Goal: Information Seeking & Learning: Check status

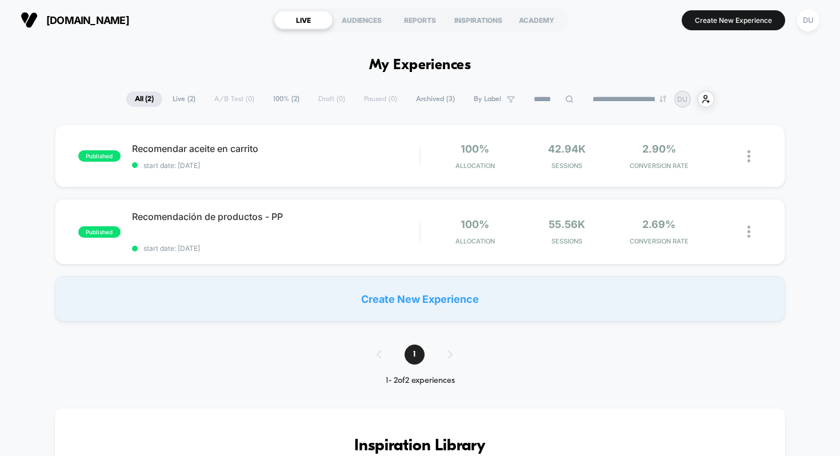
click at [422, 29] on section "LIVE AUDIENCES REPORTS INSPIRATIONS ACADEMY" at bounding box center [419, 20] width 297 height 29
click at [424, 11] on div "REPORTS" at bounding box center [420, 20] width 58 height 18
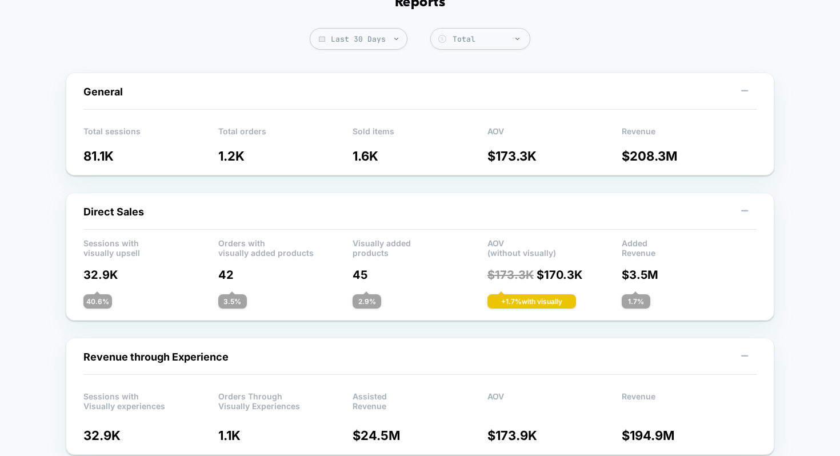
scroll to position [63, 0]
drag, startPoint x: 514, startPoint y: 302, endPoint x: 591, endPoint y: 306, distance: 77.2
click at [590, 305] on div "Sessions with visually upsell Orders with visually added products Visually adde…" at bounding box center [419, 273] width 673 height 70
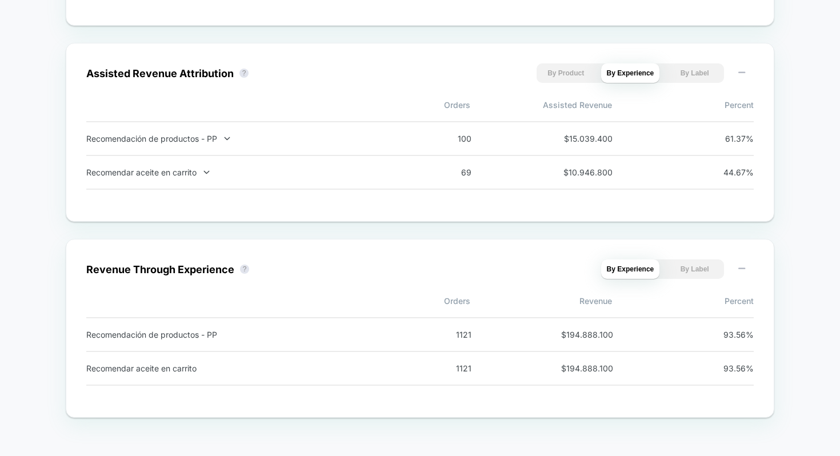
scroll to position [978, 0]
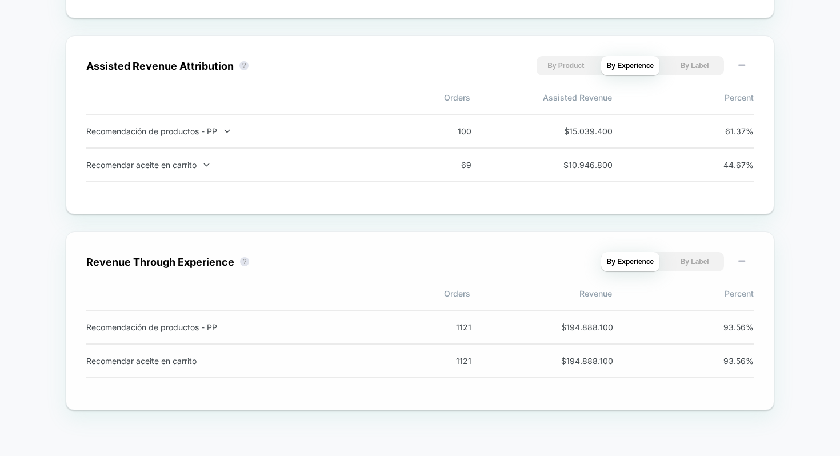
drag, startPoint x: 450, startPoint y: 318, endPoint x: 516, endPoint y: 334, distance: 68.9
click at [515, 333] on div "Recomendación de productos - PP 1121 $ 194.888.100 93.56 %" at bounding box center [419, 327] width 667 height 35
click at [680, 347] on div "Recomendar aceite en carrito 1121 $ 194.888.100 93.56 %" at bounding box center [419, 361] width 667 height 34
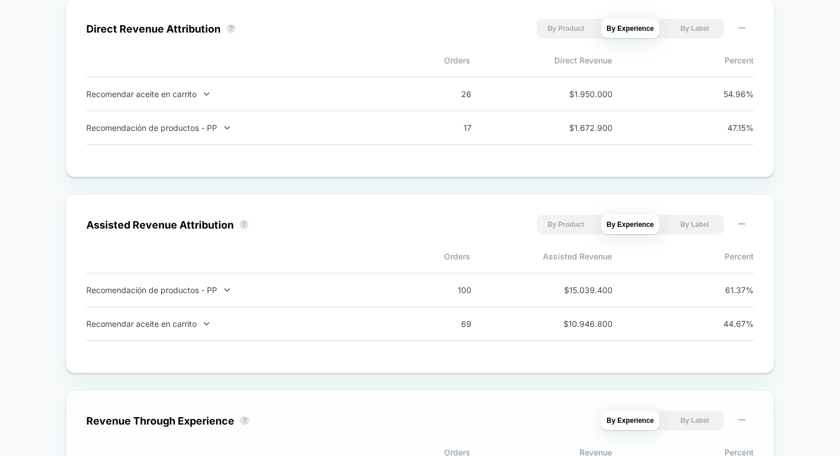
scroll to position [816, 0]
drag, startPoint x: 560, startPoint y: 289, endPoint x: 673, endPoint y: 287, distance: 113.1
click at [673, 287] on div "Recomendación de productos - PP 100 $ 15.039.400 61.37 %" at bounding box center [419, 289] width 667 height 35
click at [651, 256] on span "Percent" at bounding box center [683, 256] width 142 height 10
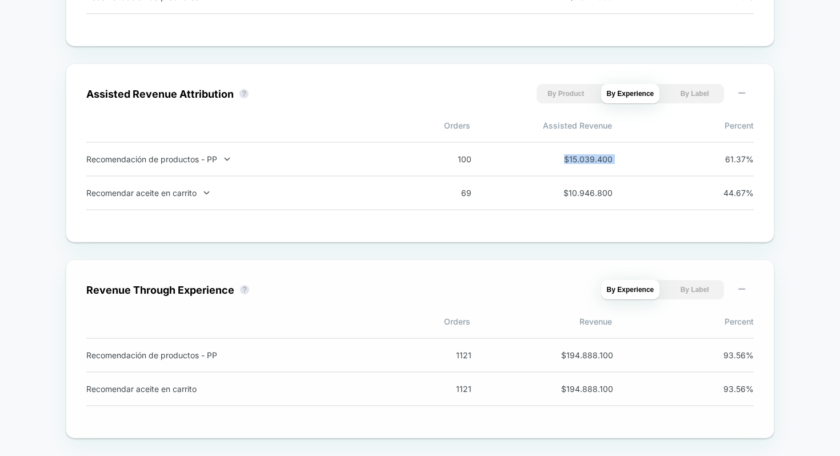
scroll to position [966, 0]
